Goal: Navigation & Orientation: Find specific page/section

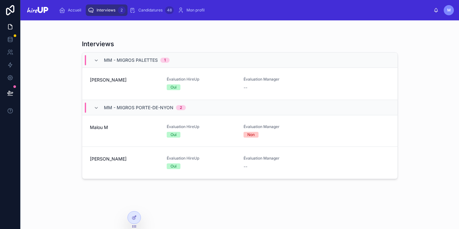
click at [96, 162] on span "[PERSON_NAME]" at bounding box center [124, 159] width 69 height 6
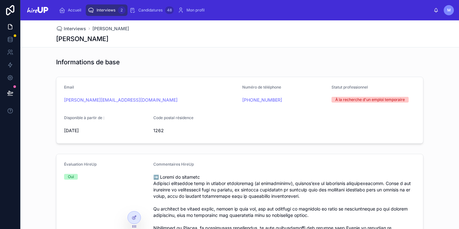
click at [104, 9] on span "Interviews" at bounding box center [105, 10] width 19 height 5
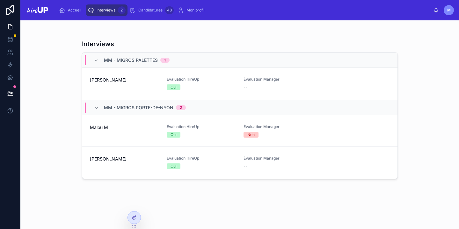
click at [115, 129] on span "Malou M" at bounding box center [124, 127] width 69 height 6
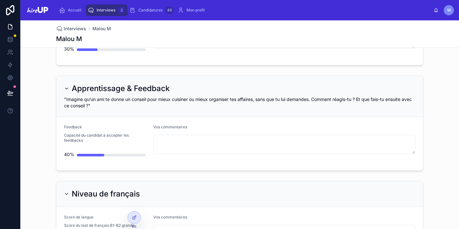
scroll to position [1862, 0]
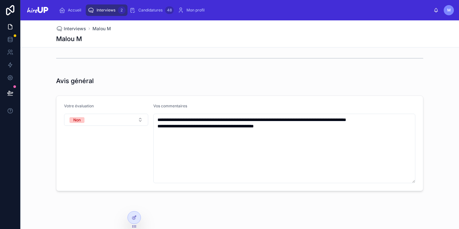
click at [111, 10] on span "Interviews" at bounding box center [105, 10] width 19 height 5
